Goal: Task Accomplishment & Management: Manage account settings

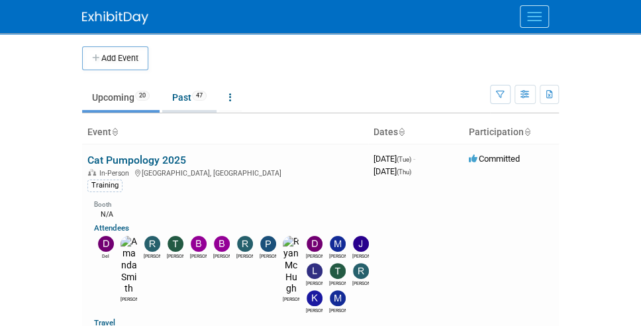
click at [192, 91] on link "Past 47" at bounding box center [189, 97] width 54 height 25
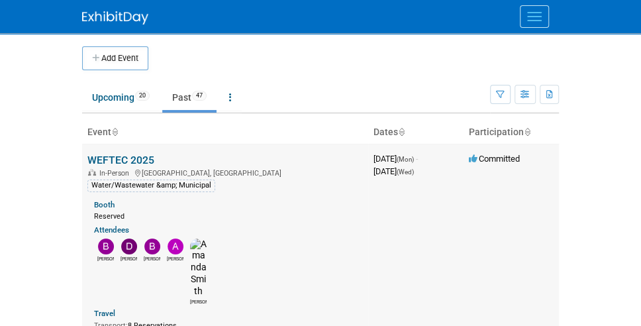
click at [128, 157] on link "WEFTEC 2025" at bounding box center [120, 160] width 67 height 13
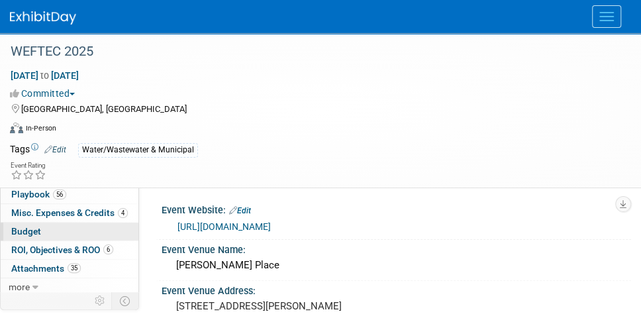
scroll to position [167, 0]
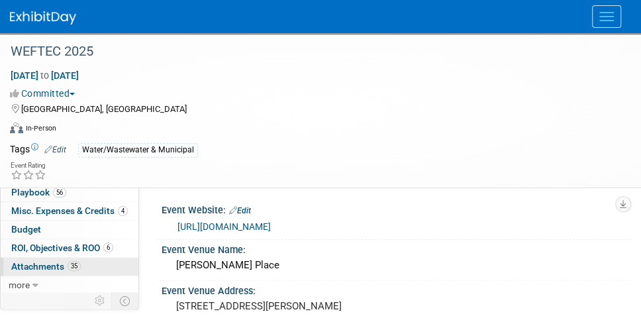
click at [26, 265] on span "Attachments 35" at bounding box center [45, 266] width 69 height 11
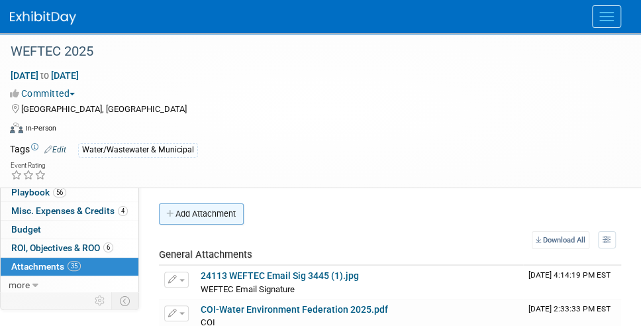
click at [194, 208] on button "Add Attachment" at bounding box center [201, 213] width 85 height 21
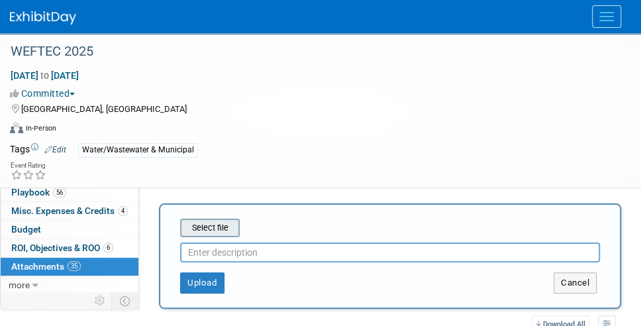
click at [209, 231] on input "file" at bounding box center [159, 228] width 157 height 16
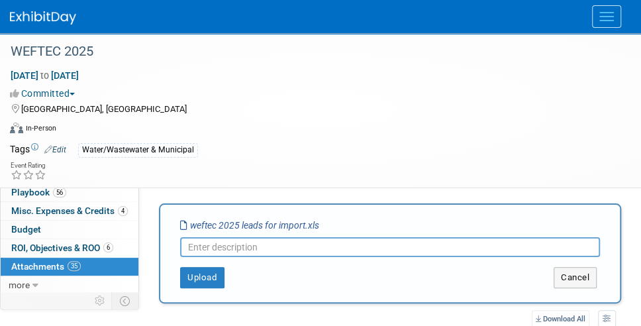
click at [220, 246] on input "text" at bounding box center [390, 247] width 420 height 20
type input "Leads"
click at [212, 274] on button "Upload" at bounding box center [202, 277] width 44 height 21
